Goal: Task Accomplishment & Management: Manage account settings

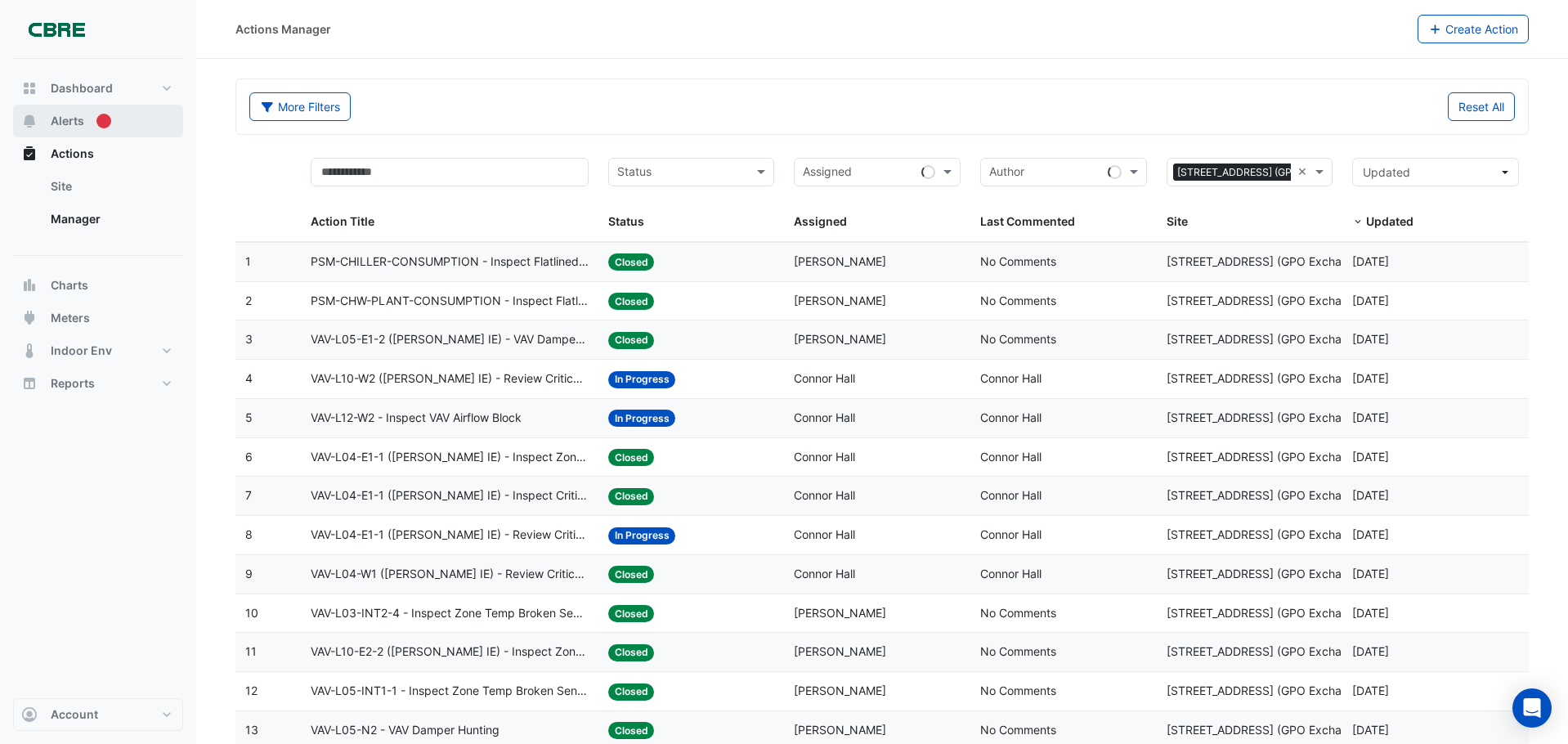
click at [66, 122] on span "Alerts" at bounding box center [67, 121] width 33 height 16
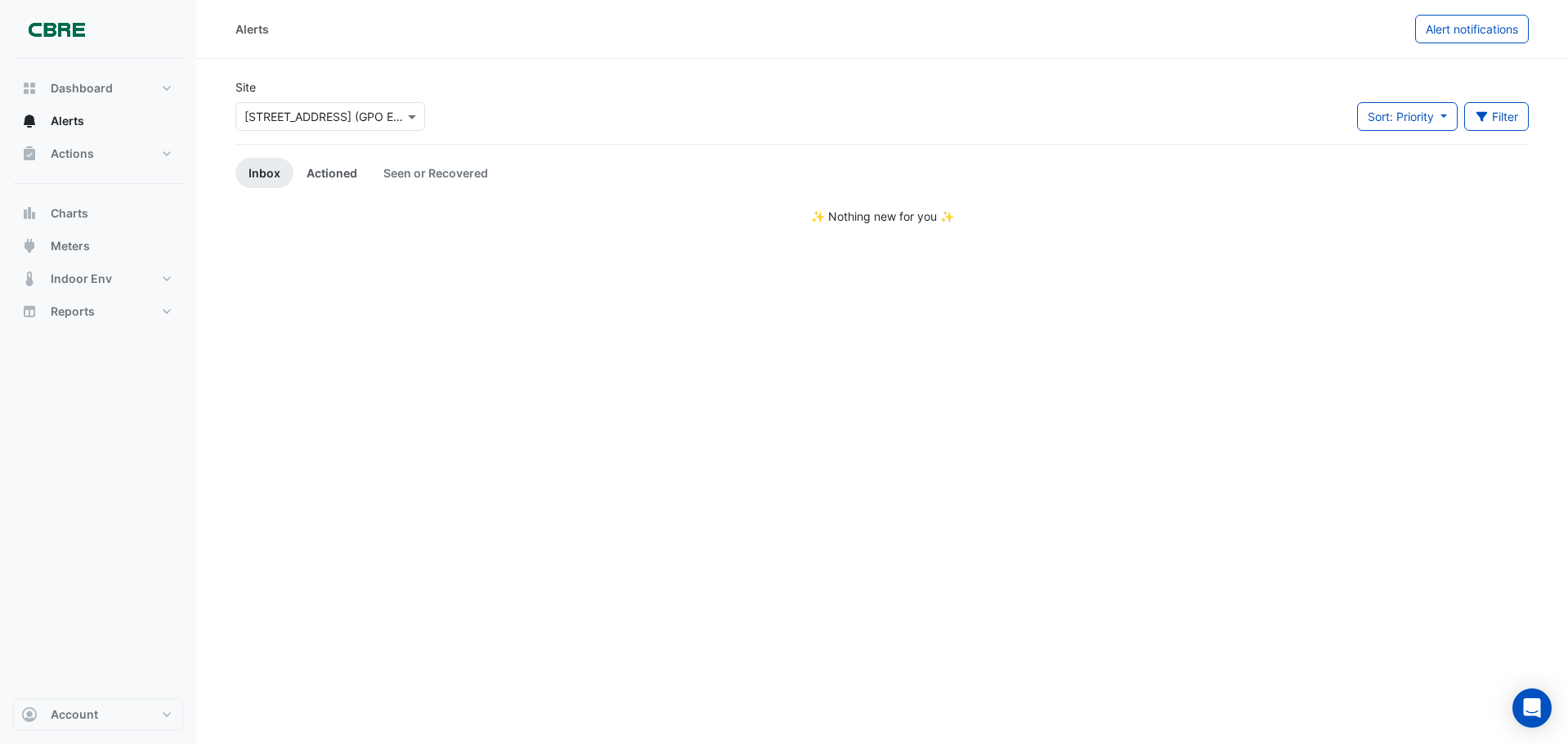
click at [343, 166] on link "Actioned" at bounding box center [332, 173] width 77 height 31
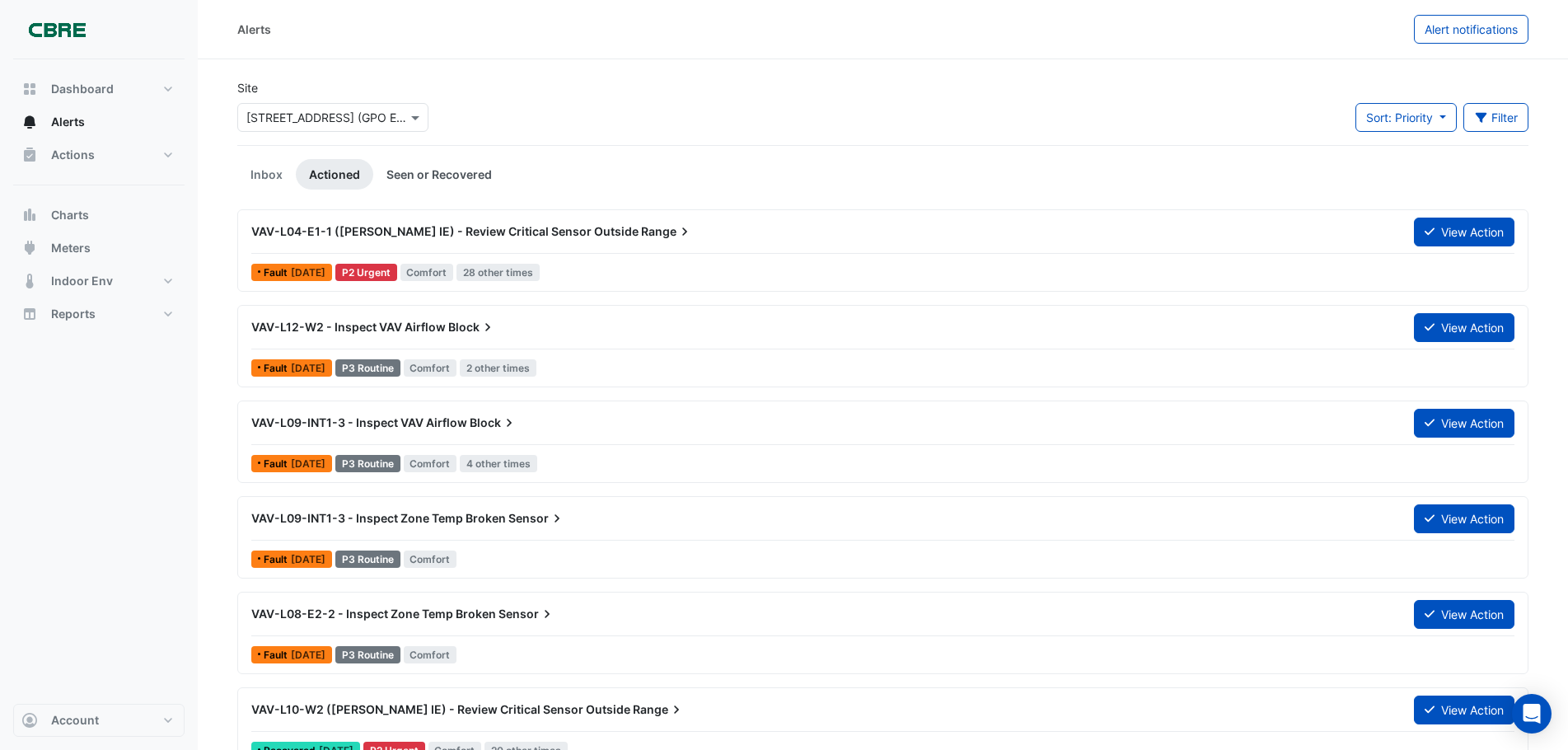
click at [423, 169] on link "Seen or Recovered" at bounding box center [439, 174] width 132 height 31
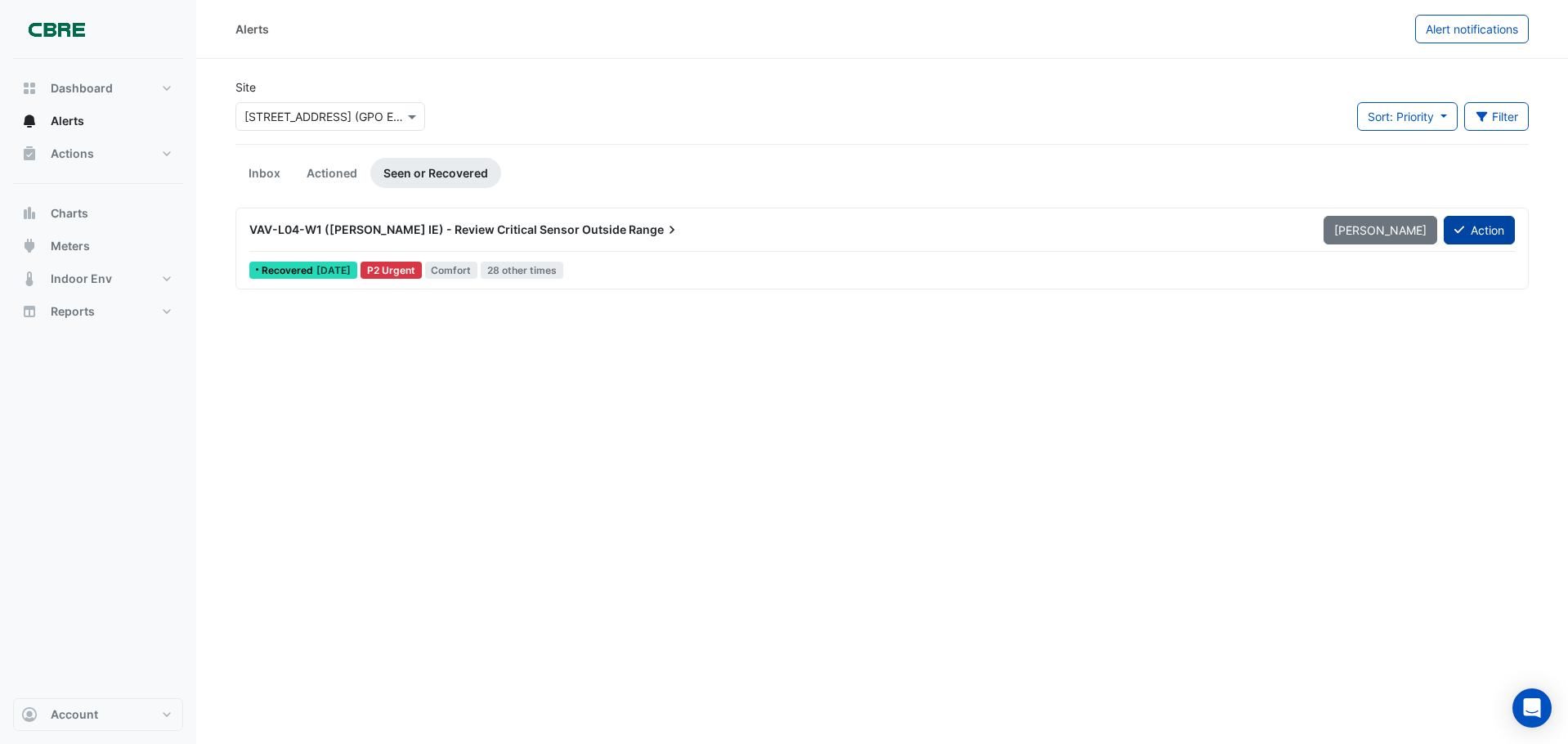
click at [1487, 232] on button "Action" at bounding box center [1480, 231] width 71 height 29
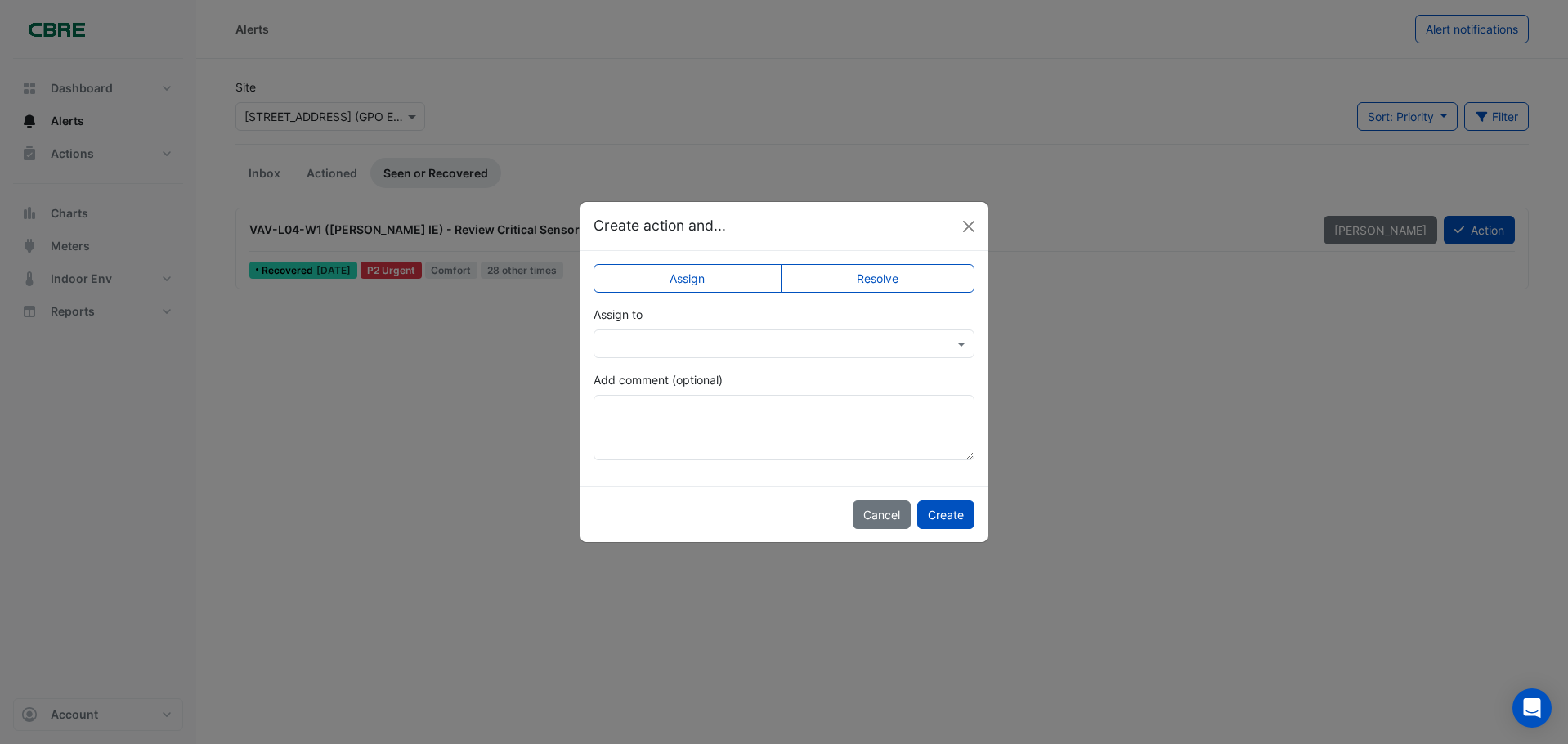
click at [912, 273] on label "Resolve" at bounding box center [877, 278] width 195 height 29
click at [956, 510] on button "Create" at bounding box center [945, 515] width 57 height 29
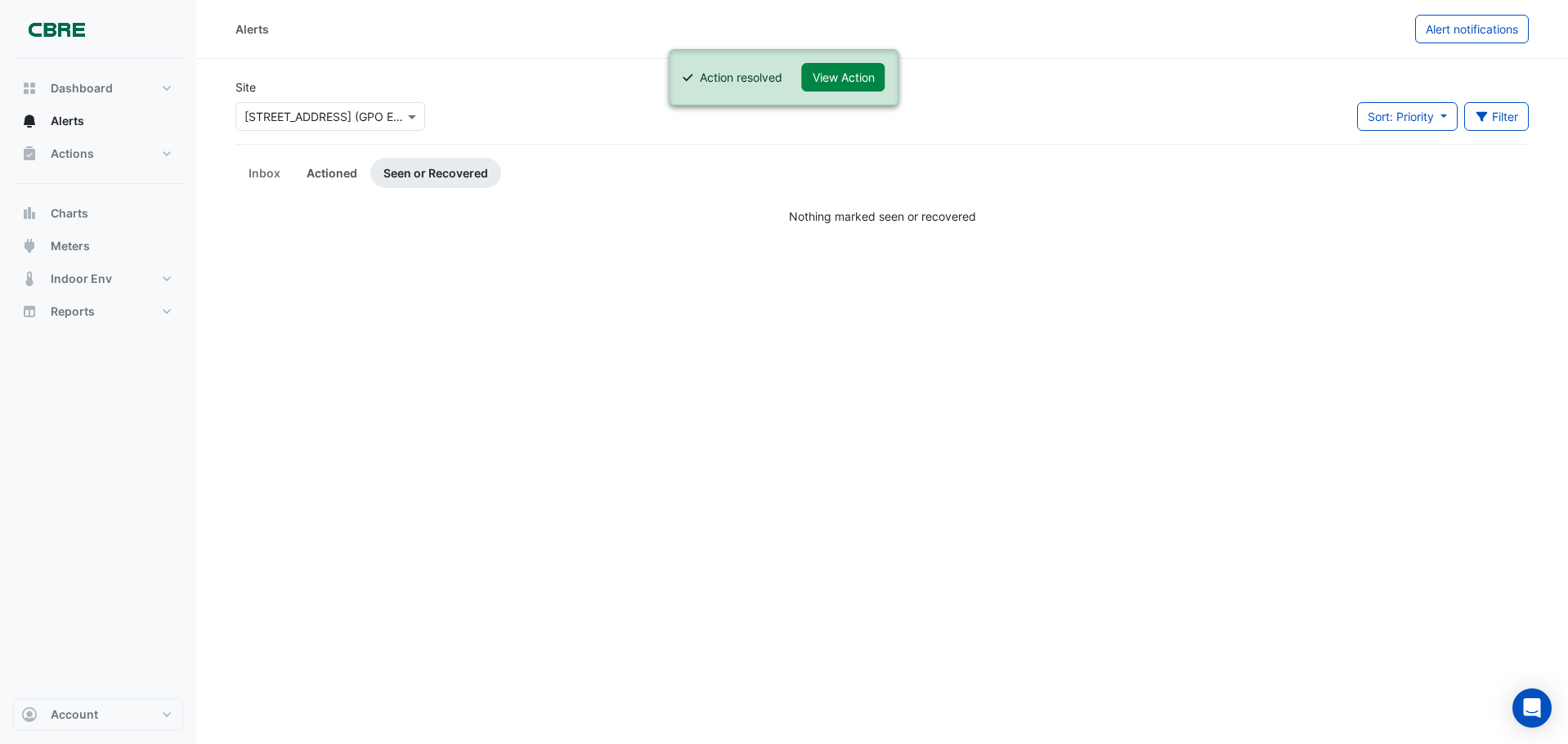
click at [329, 176] on link "Actioned" at bounding box center [332, 173] width 77 height 31
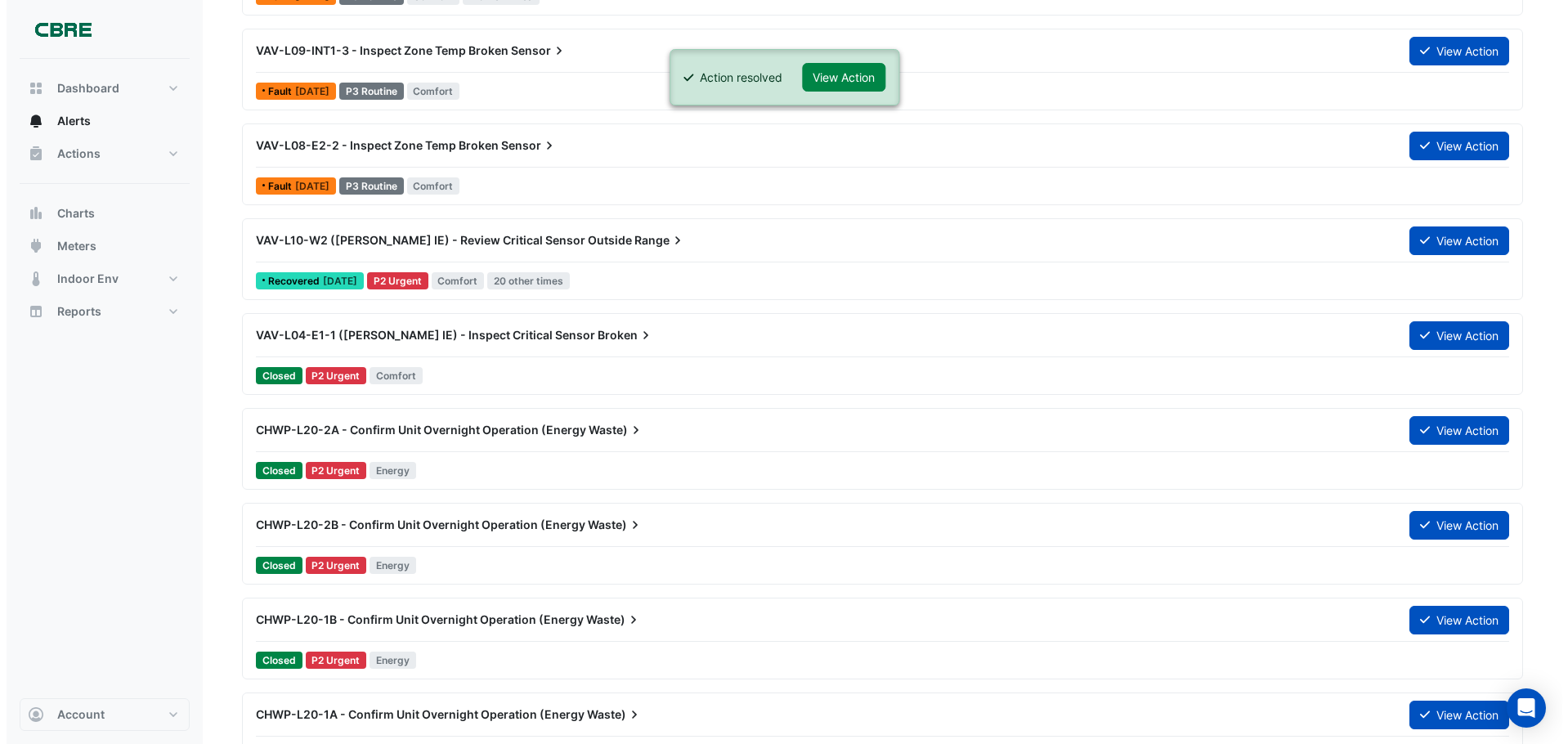
scroll to position [490, 0]
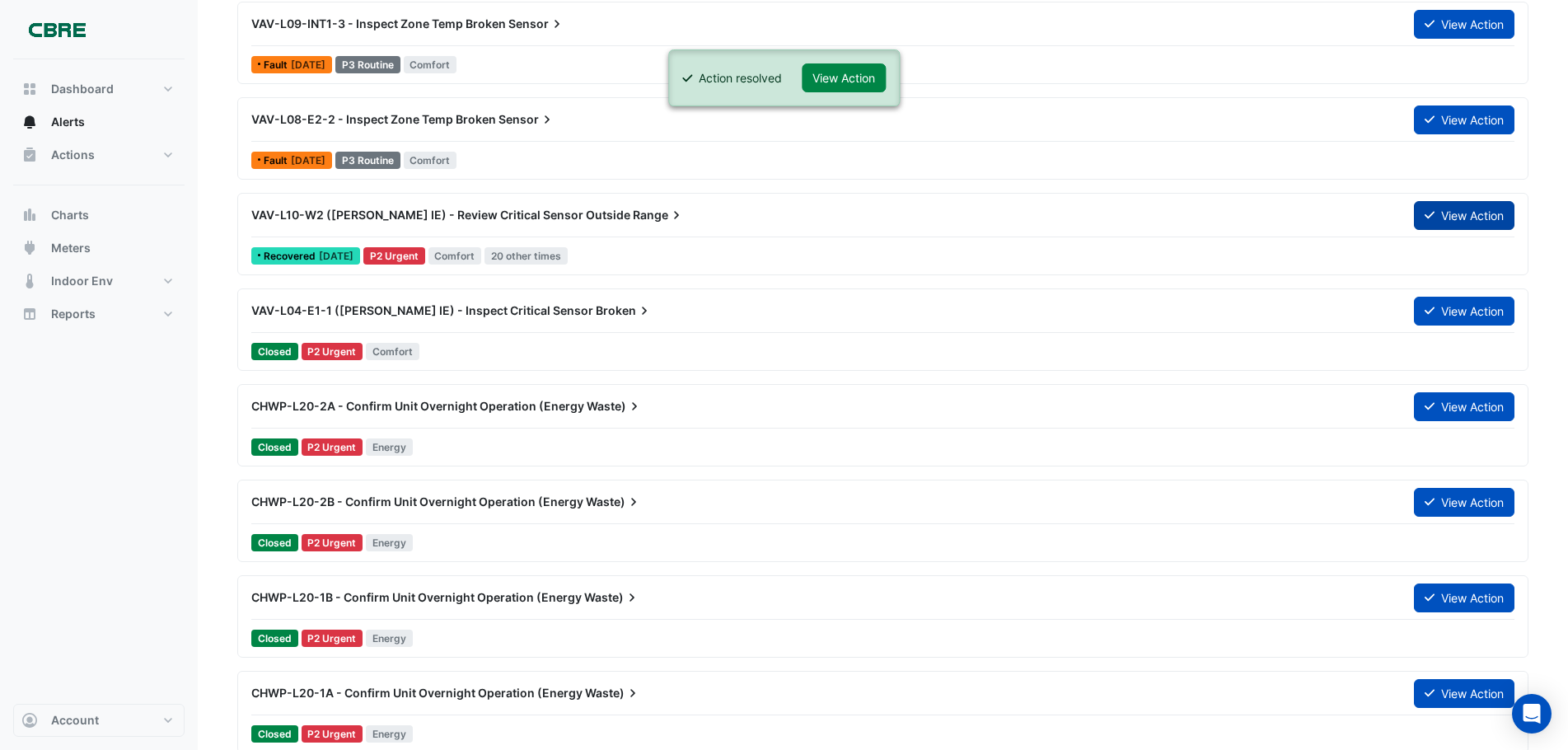
click at [1465, 215] on button "View Action" at bounding box center [1464, 215] width 100 height 29
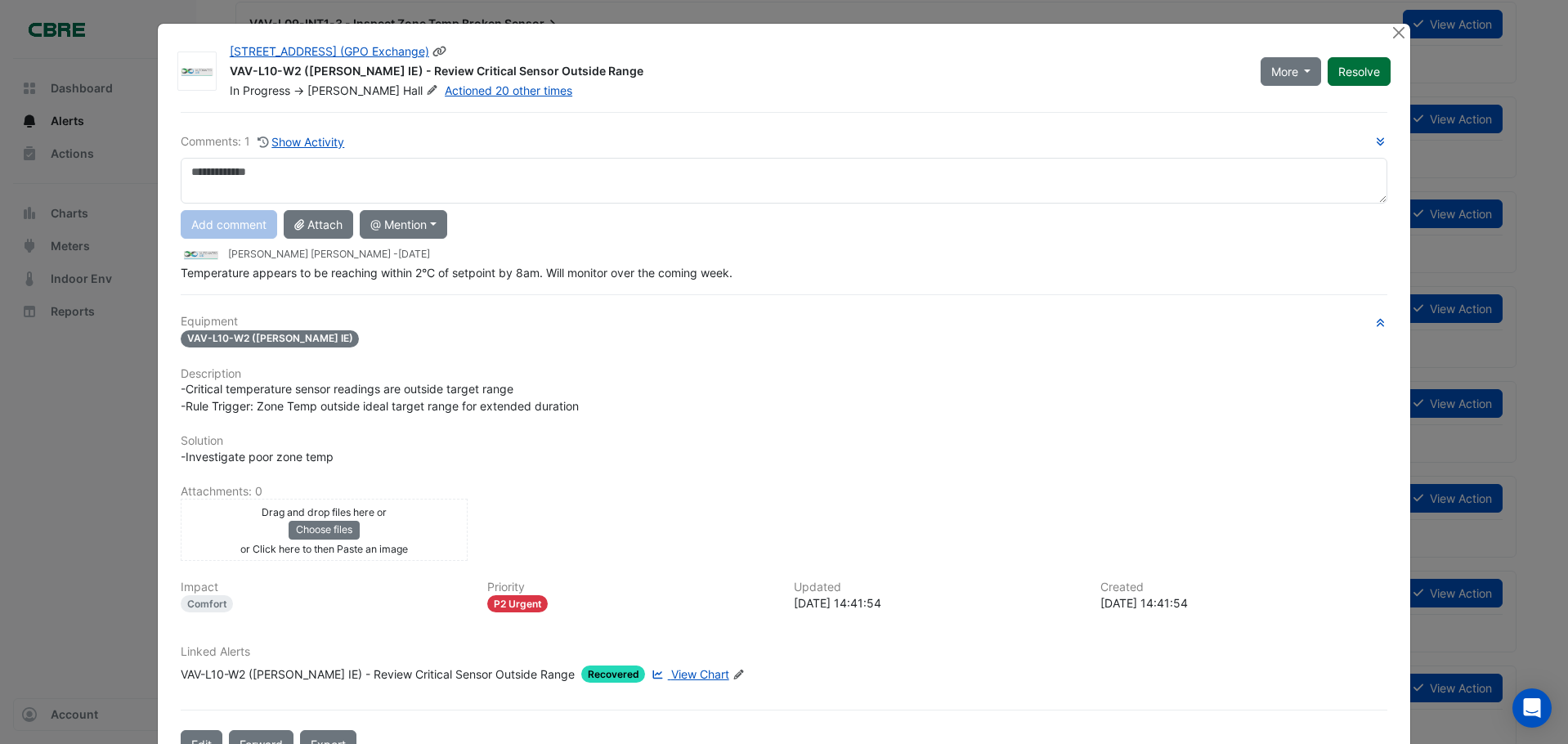
click at [1364, 77] on button "Resolve" at bounding box center [1359, 72] width 63 height 29
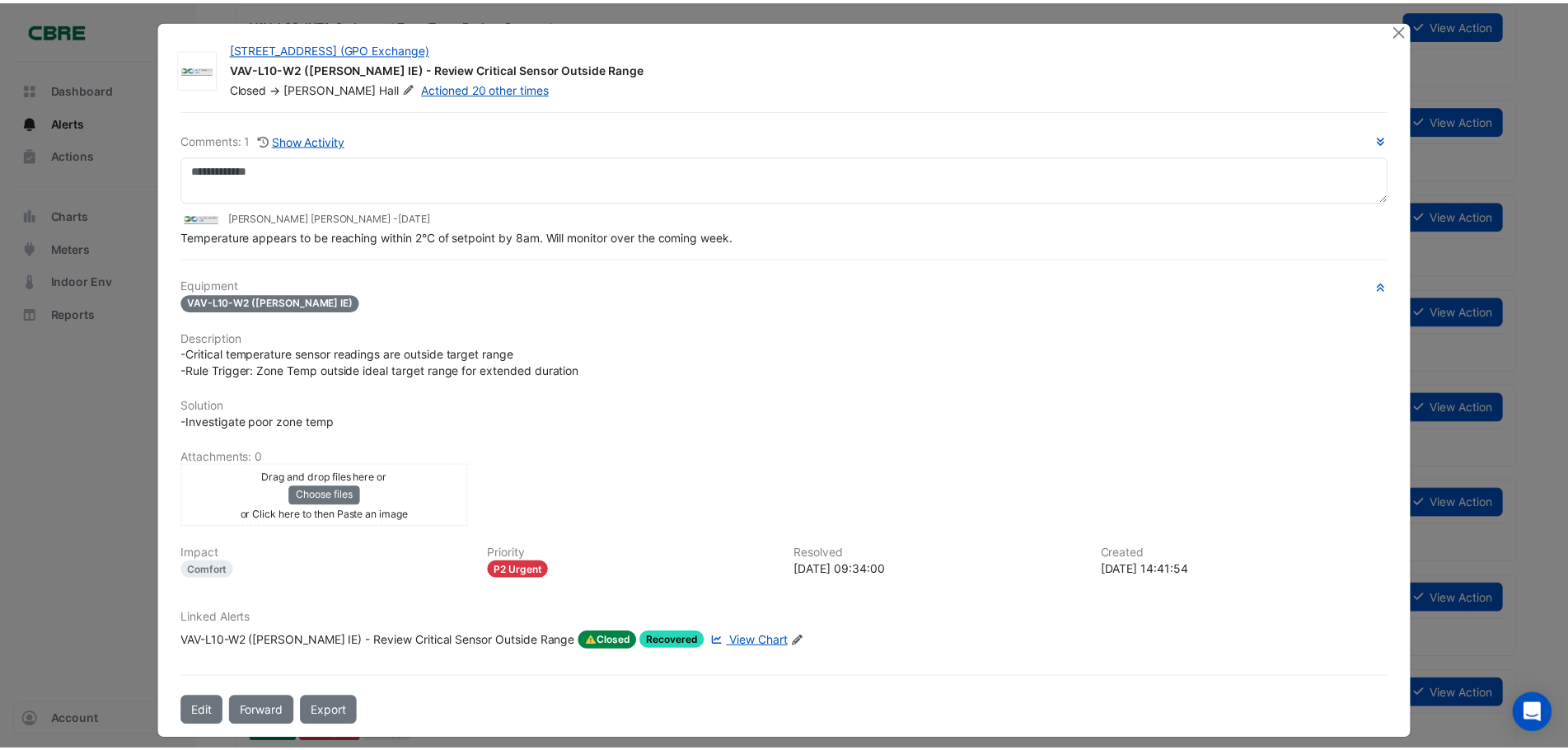
scroll to position [0, 0]
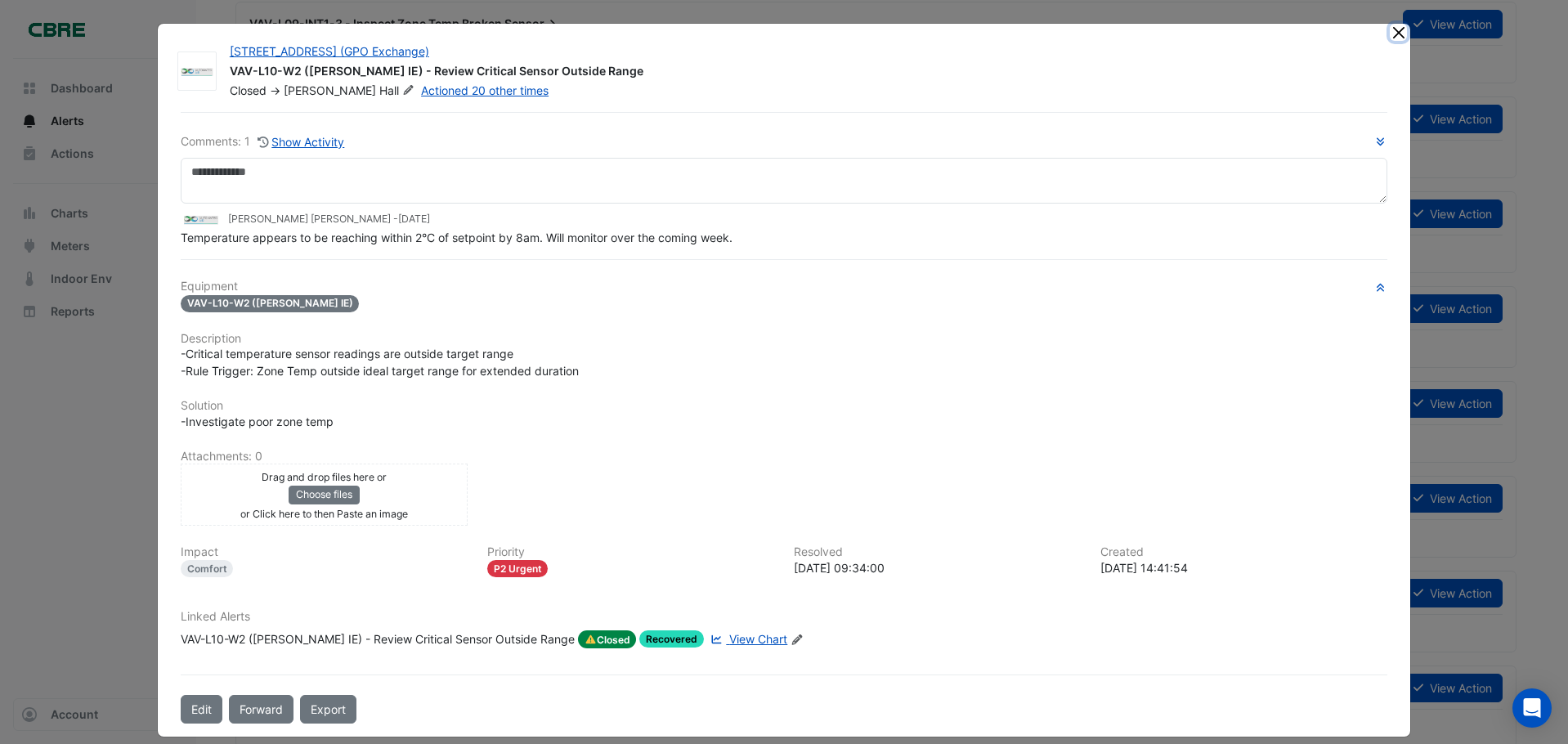
click at [1390, 26] on button "Close" at bounding box center [1398, 32] width 17 height 17
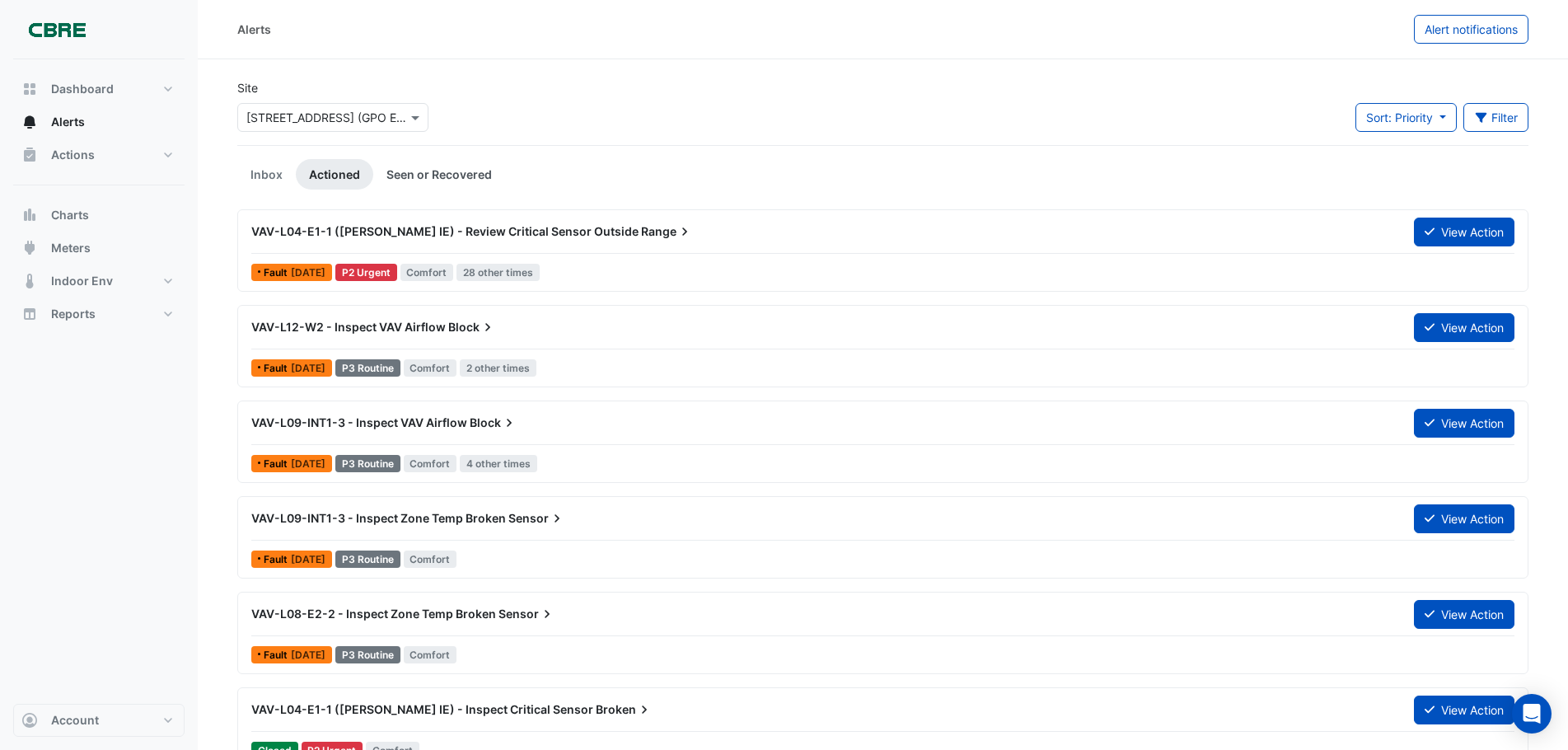
click at [422, 175] on link "Seen or Recovered" at bounding box center [439, 174] width 132 height 31
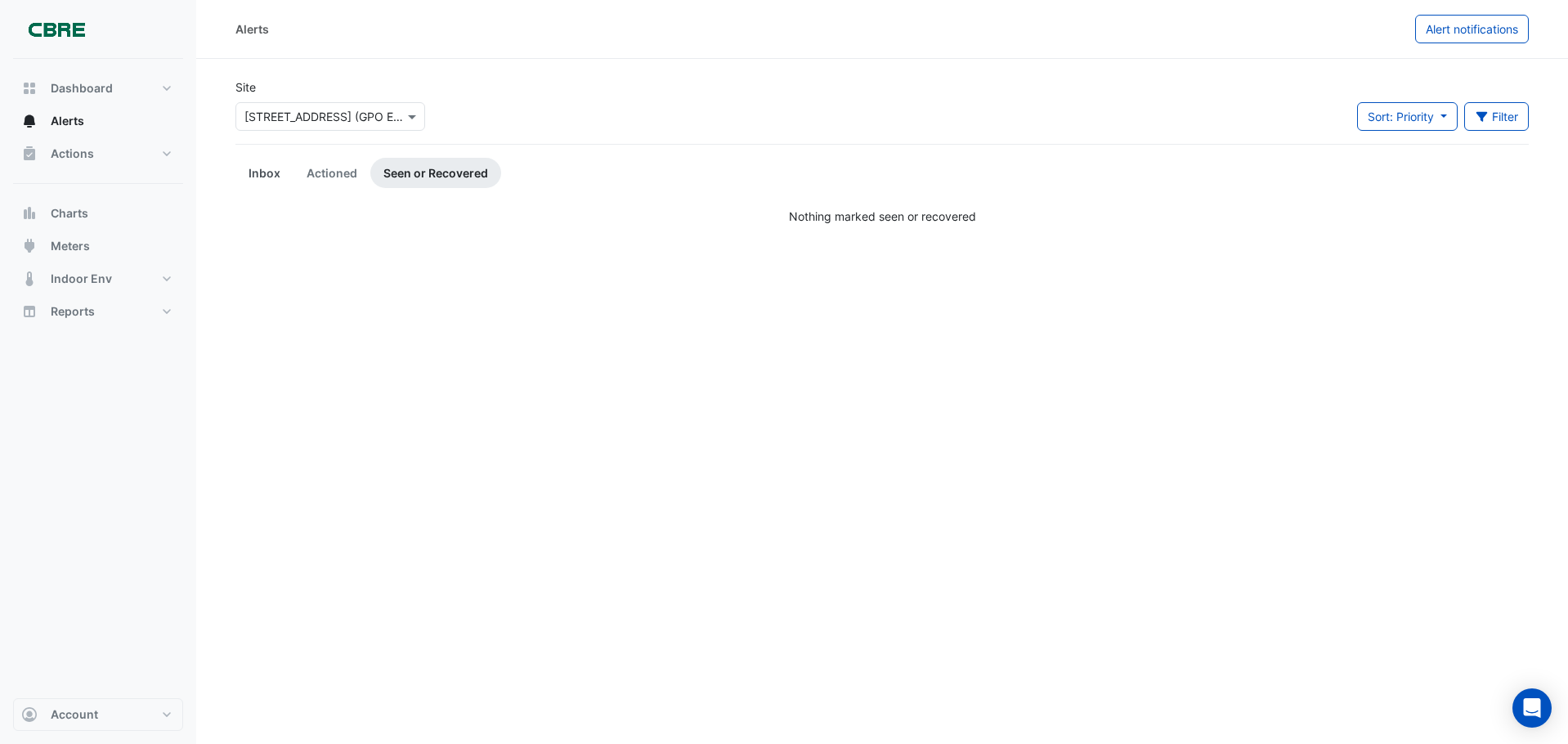
click at [260, 169] on link "Inbox" at bounding box center [265, 173] width 58 height 31
